Goal: Task Accomplishment & Management: Use online tool/utility

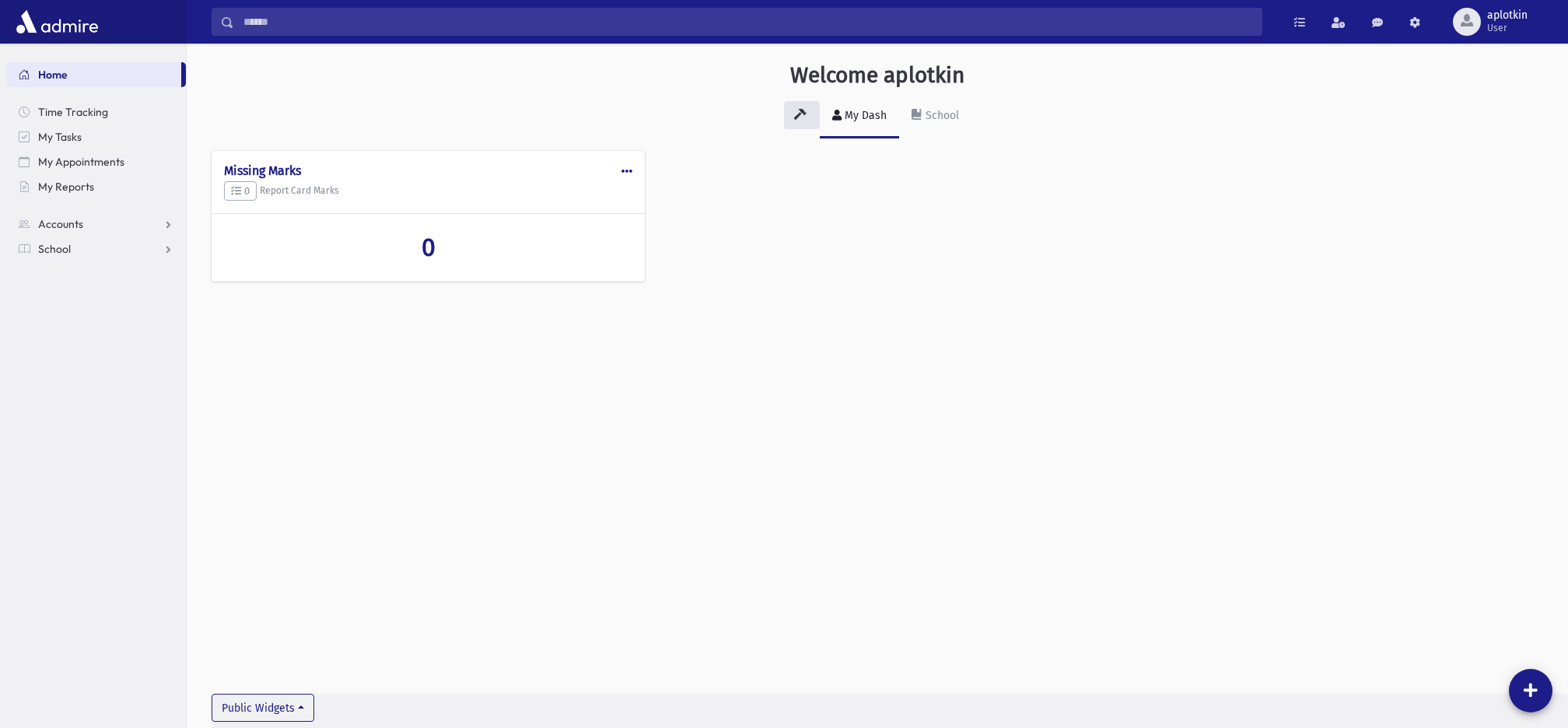
click at [41, 249] on span "School" at bounding box center [54, 249] width 33 height 14
click at [78, 300] on span "Attendance" at bounding box center [75, 299] width 57 height 14
click at [76, 267] on span "Students" at bounding box center [68, 274] width 43 height 14
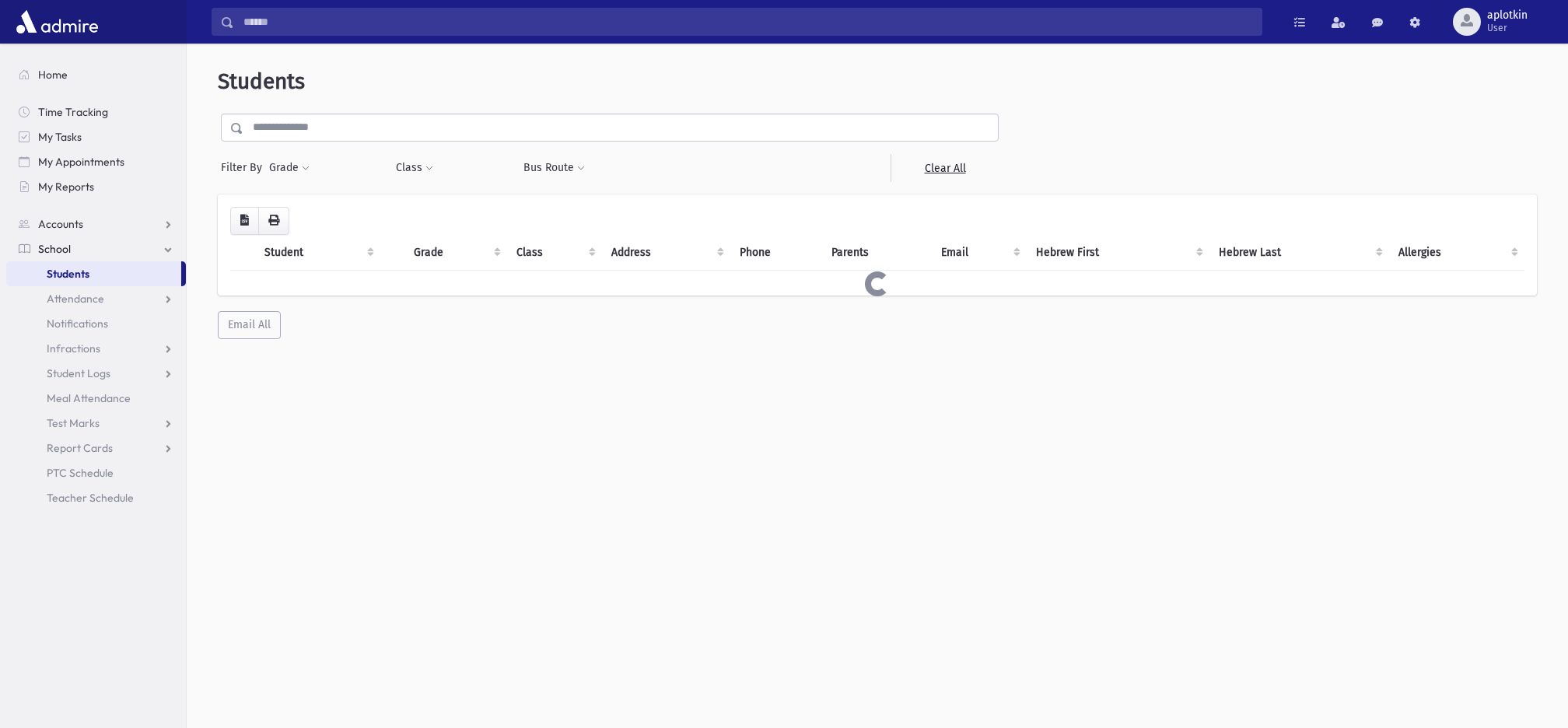
click at [372, 126] on input "text" at bounding box center [621, 128] width 755 height 28
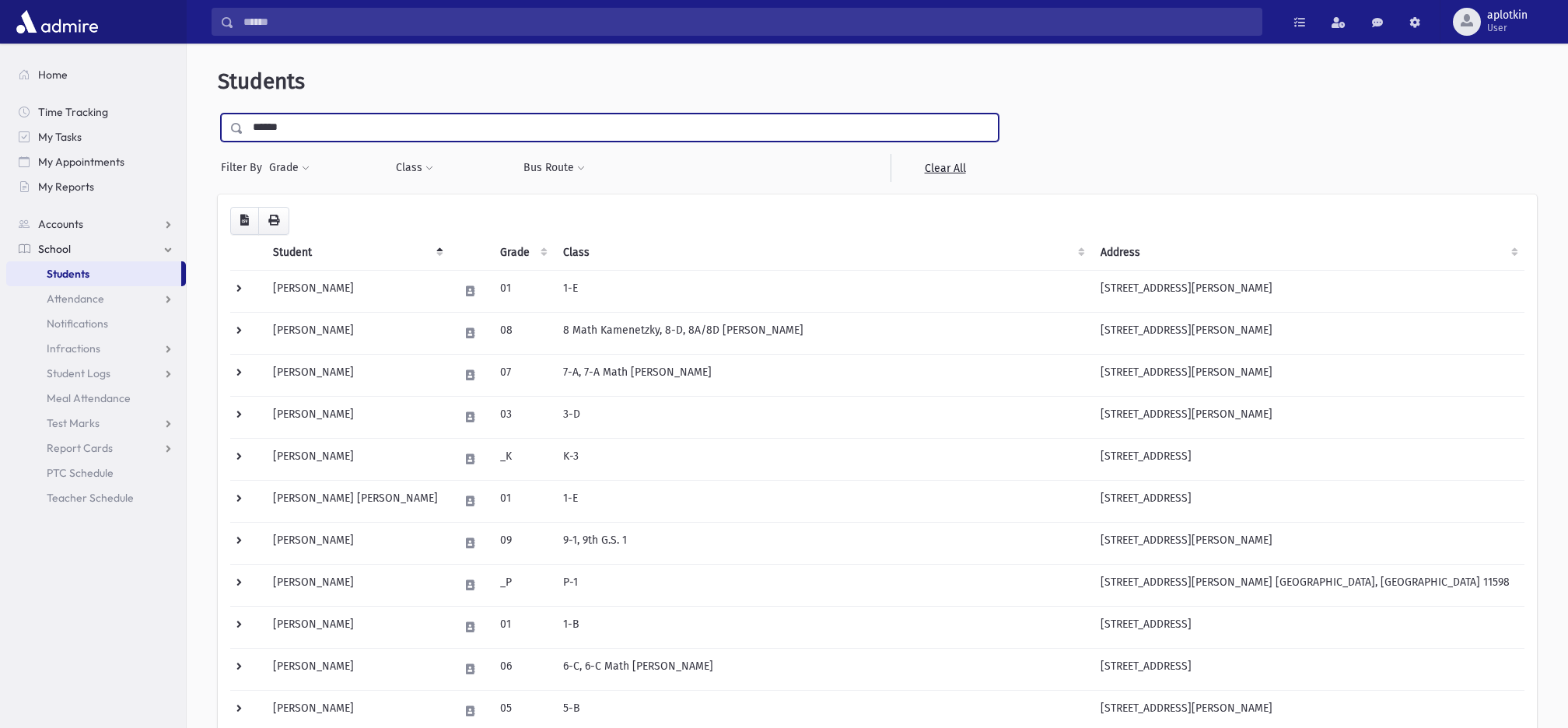
type input "******"
click at [218, 114] on input "submit" at bounding box center [239, 124] width 43 height 21
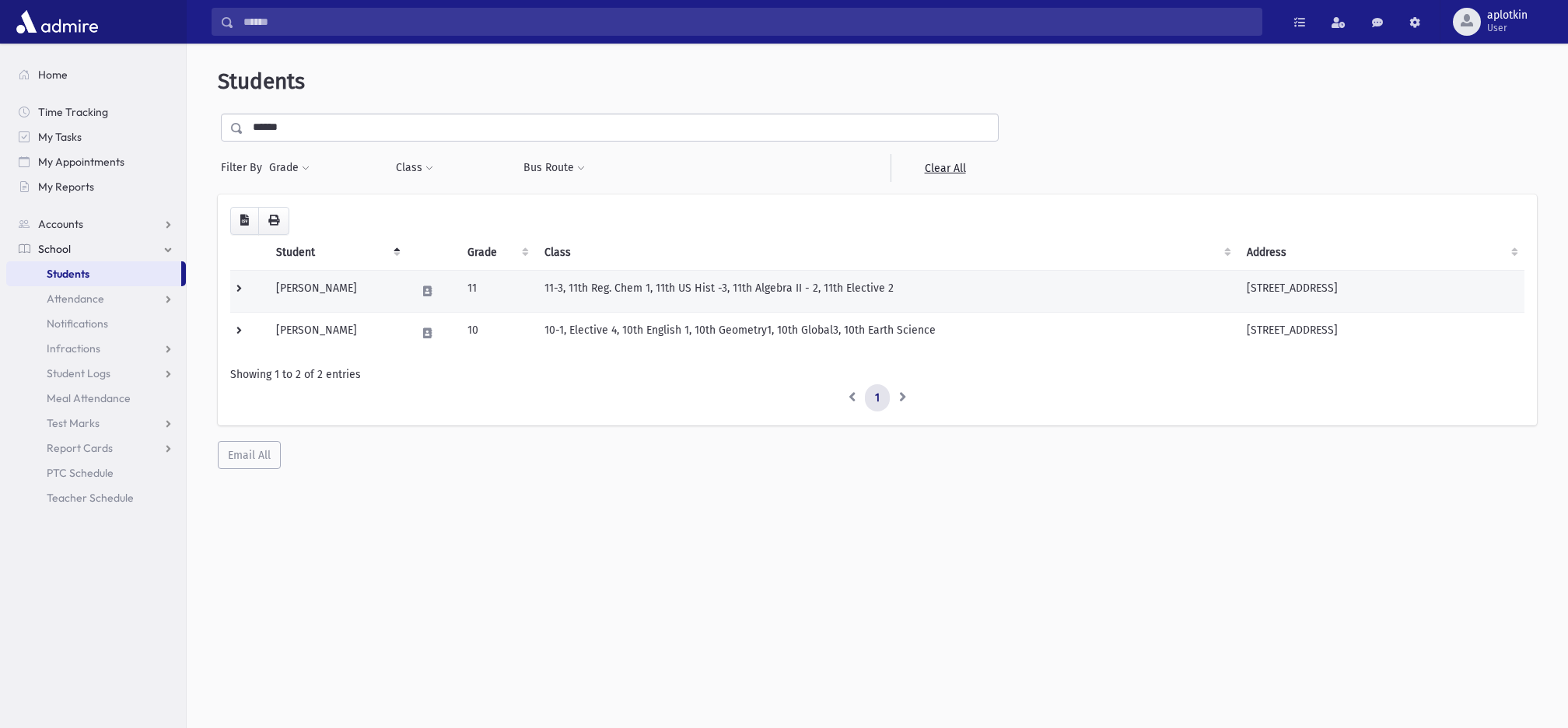
click at [235, 288] on td at bounding box center [248, 291] width 36 height 42
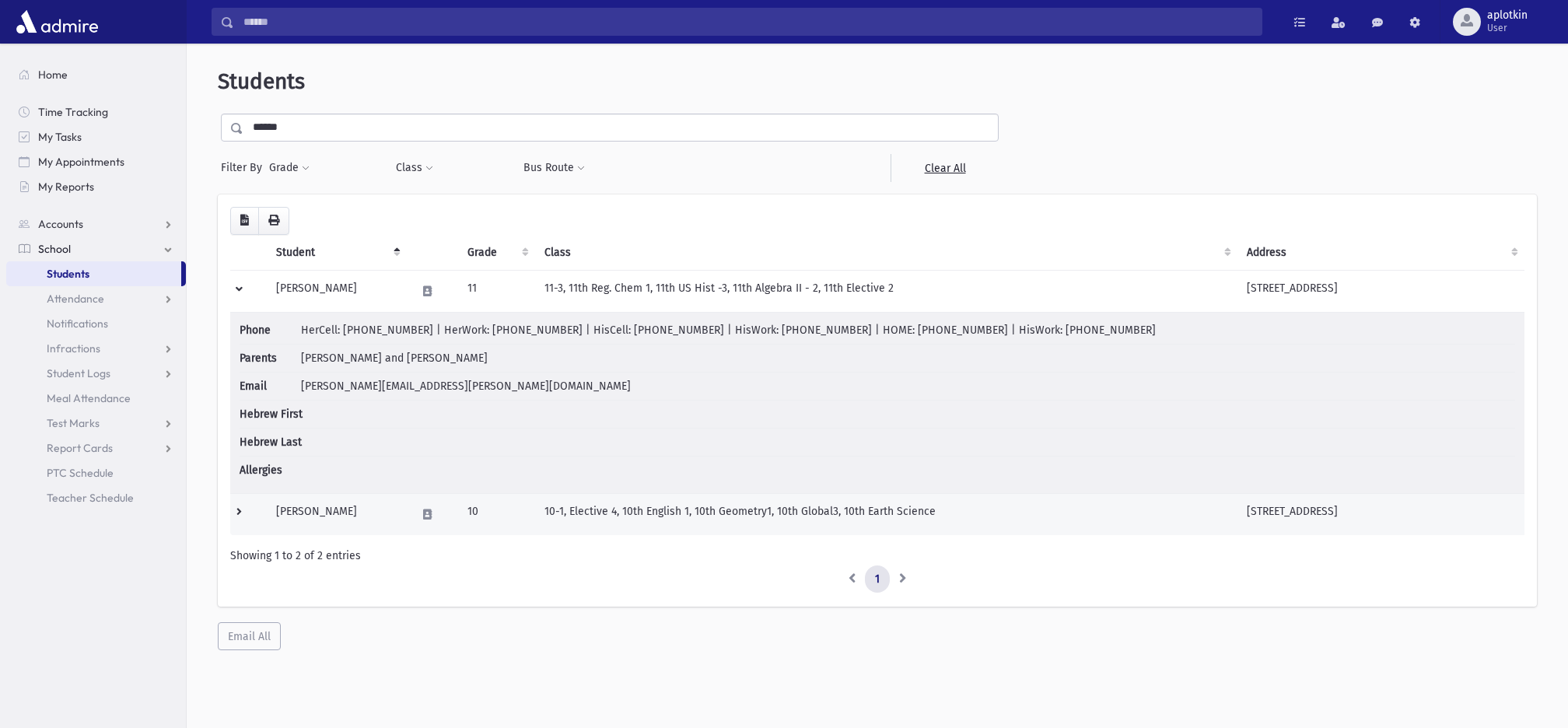
click at [238, 508] on td at bounding box center [248, 514] width 36 height 42
